Goal: Transaction & Acquisition: Purchase product/service

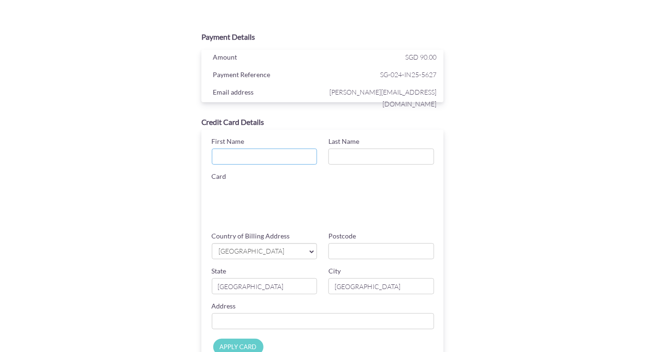
click at [245, 157] on input "First Name" at bounding box center [265, 157] width 106 height 16
type input "[PERSON_NAME]"
click at [370, 159] on input "Last Name" at bounding box center [381, 157] width 106 height 16
type input "[PERSON_NAME]"
click at [376, 252] on input "Postcode" at bounding box center [381, 252] width 106 height 16
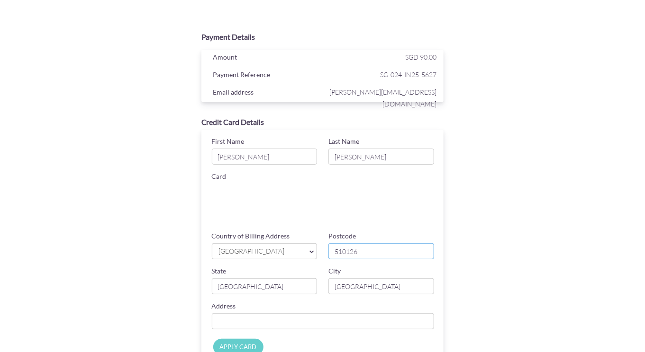
type input "510126"
click at [471, 241] on div "Credit Card Details First Name [PERSON_NAME] Last Name [PERSON_NAME] Card Card …" at bounding box center [322, 240] width 308 height 256
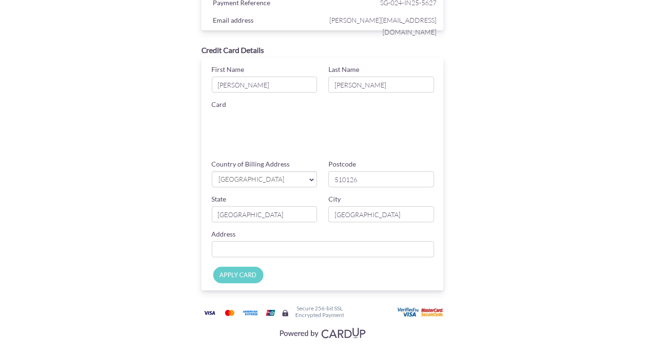
scroll to position [85, 0]
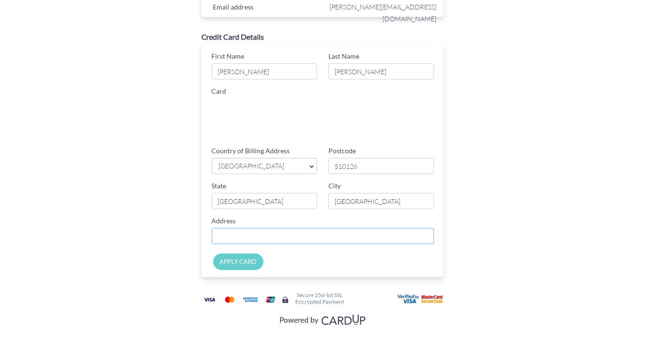
click at [359, 238] on input "Country of Billing Address" at bounding box center [323, 236] width 223 height 16
type input "[STREET_ADDRESS]"
click at [521, 236] on div "Payment Details Amount SGD 90.00 Payment Reference SG-024-IN25-5627 Email addre…" at bounding box center [322, 136] width 462 height 388
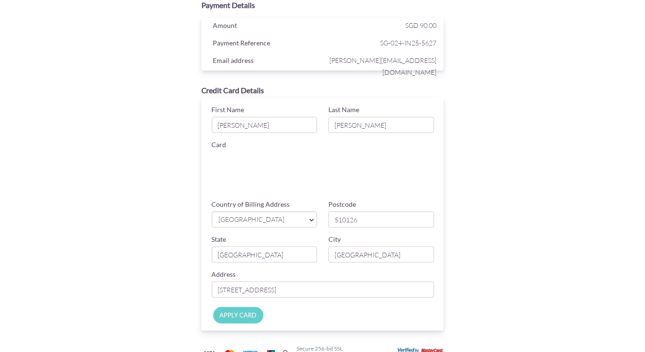
scroll to position [47, 0]
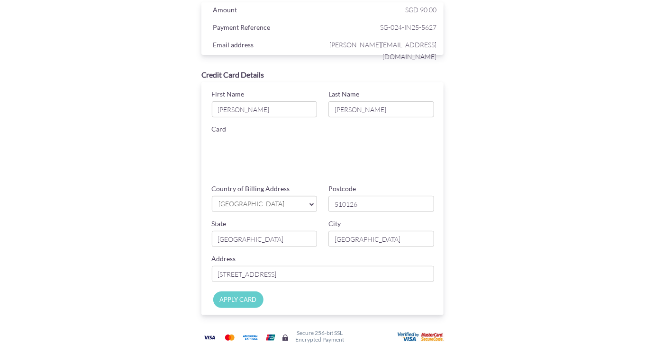
click at [236, 298] on input "APPLY CARD" at bounding box center [238, 300] width 50 height 17
type input "Applying..."
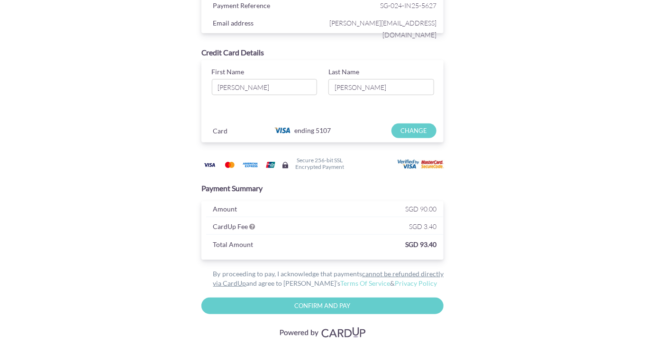
scroll to position [81, 0]
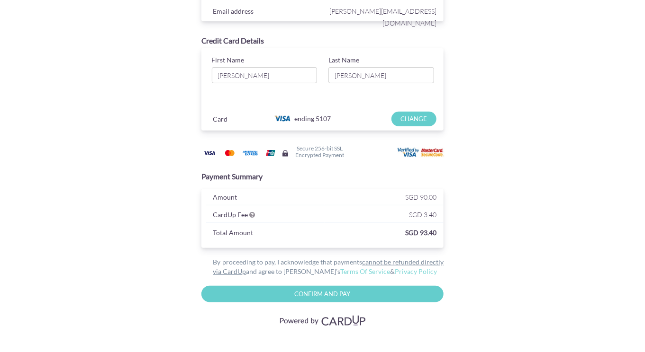
click at [355, 295] on input "Confirm and Pay" at bounding box center [322, 294] width 243 height 17
type input "Please wait..."
